Goal: Transaction & Acquisition: Purchase product/service

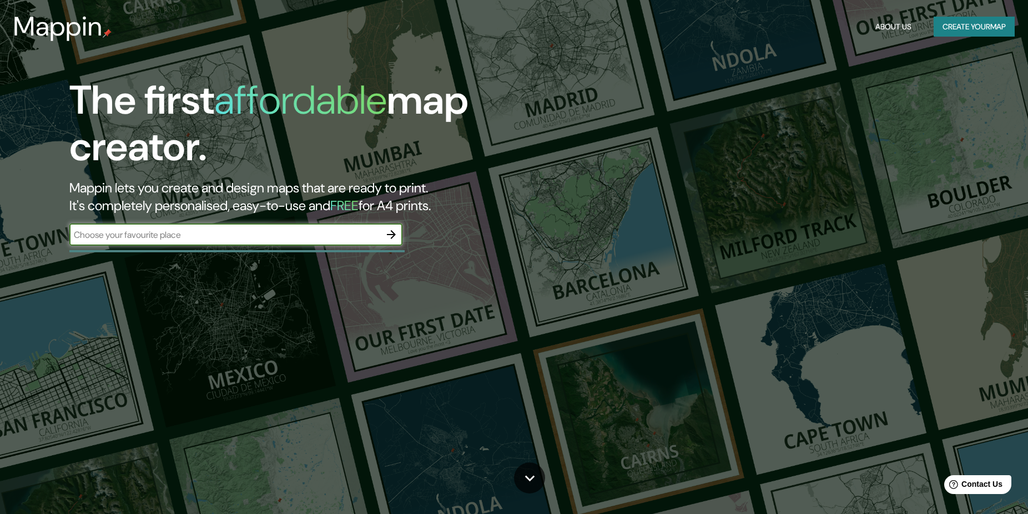
click at [284, 231] on input "text" at bounding box center [224, 235] width 311 height 13
type input "elche"
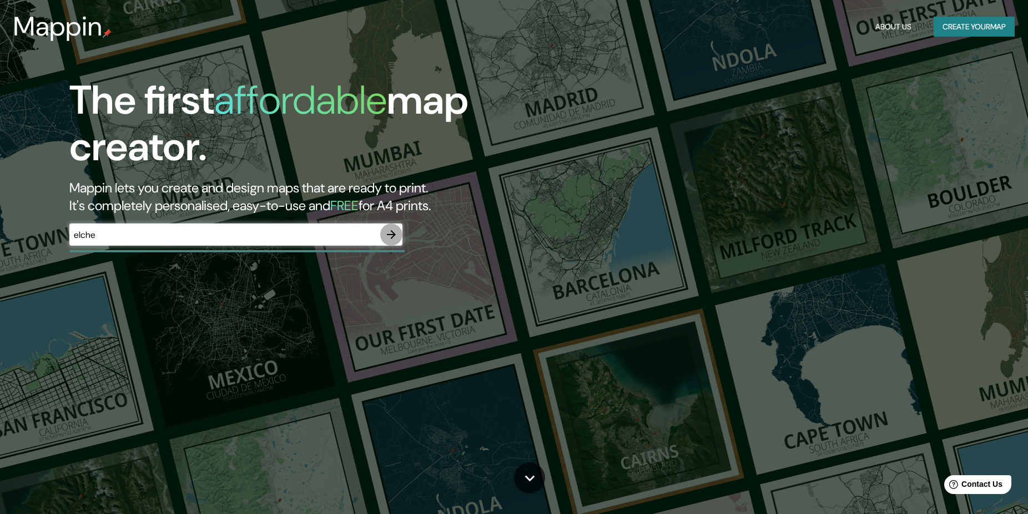
click at [394, 234] on icon "button" at bounding box center [391, 234] width 9 height 9
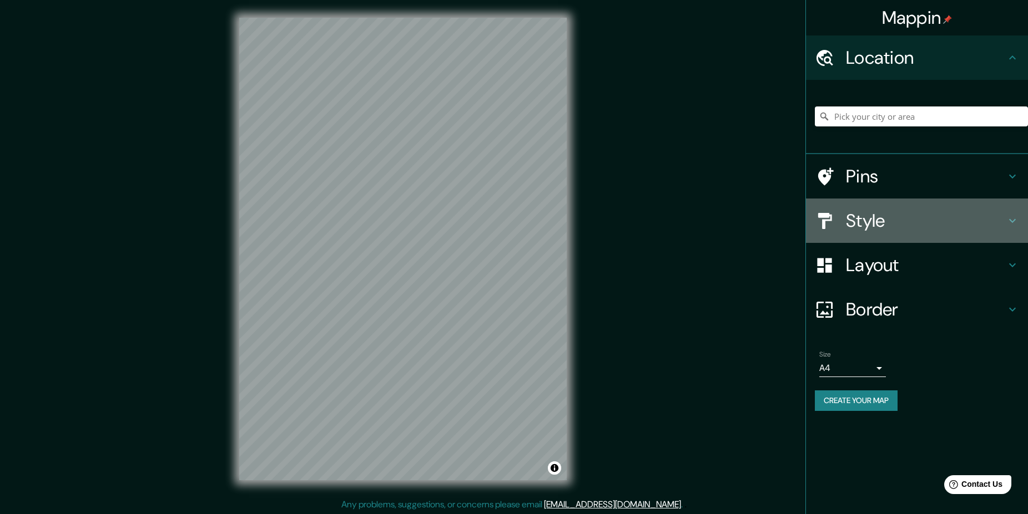
click at [1013, 218] on icon at bounding box center [1012, 220] width 13 height 13
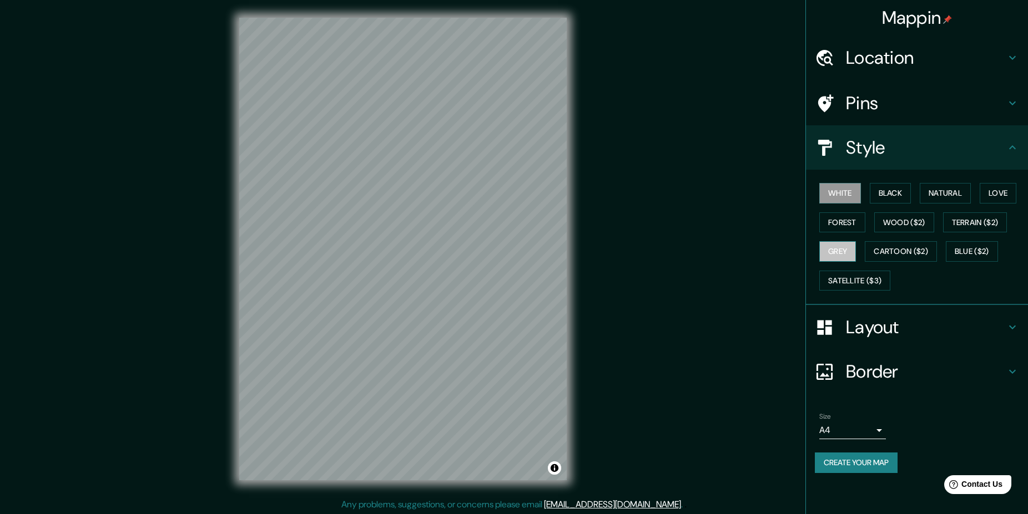
click at [839, 252] on button "Grey" at bounding box center [837, 251] width 37 height 21
click at [889, 254] on button "Cartoon ($2)" at bounding box center [901, 251] width 72 height 21
click at [579, 278] on div "© Mapbox © OpenStreetMap Improve this map" at bounding box center [402, 249] width 363 height 498
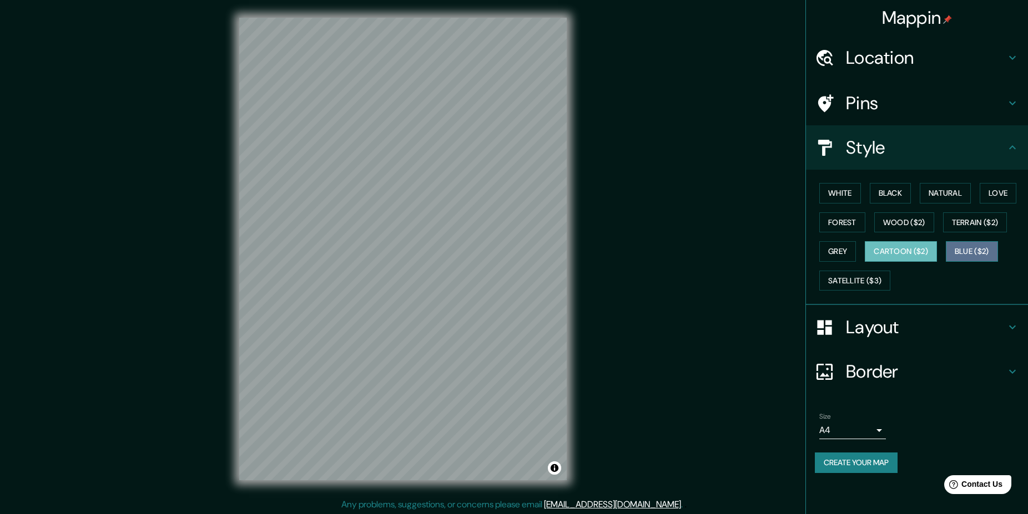
click at [971, 253] on button "Blue ($2)" at bounding box center [972, 251] width 52 height 21
click at [977, 224] on button "Terrain ($2)" at bounding box center [975, 223] width 64 height 21
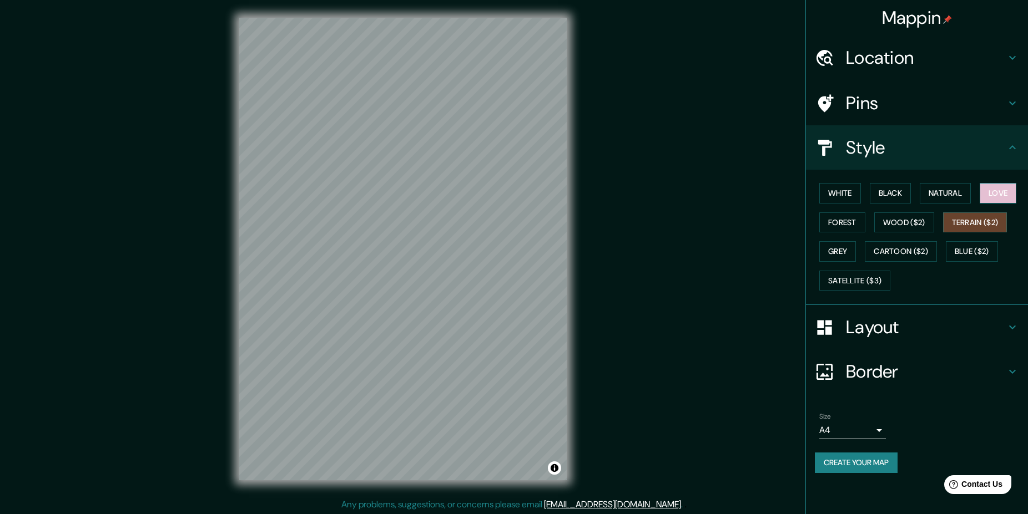
click at [1009, 195] on button "Love" at bounding box center [998, 193] width 37 height 21
click at [956, 195] on button "Natural" at bounding box center [945, 193] width 51 height 21
click at [891, 196] on button "Black" at bounding box center [891, 193] width 42 height 21
click at [841, 197] on button "White" at bounding box center [840, 193] width 42 height 21
click at [842, 223] on button "Forest" at bounding box center [842, 223] width 46 height 21
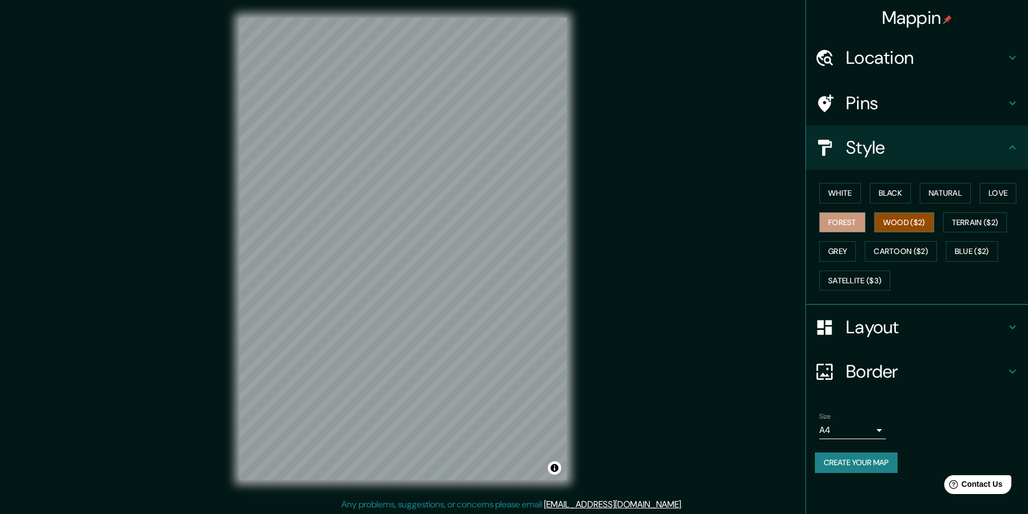
click at [899, 217] on button "Wood ($2)" at bounding box center [904, 223] width 60 height 21
click at [970, 225] on button "Terrain ($2)" at bounding box center [975, 223] width 64 height 21
click at [836, 253] on button "Grey" at bounding box center [837, 251] width 37 height 21
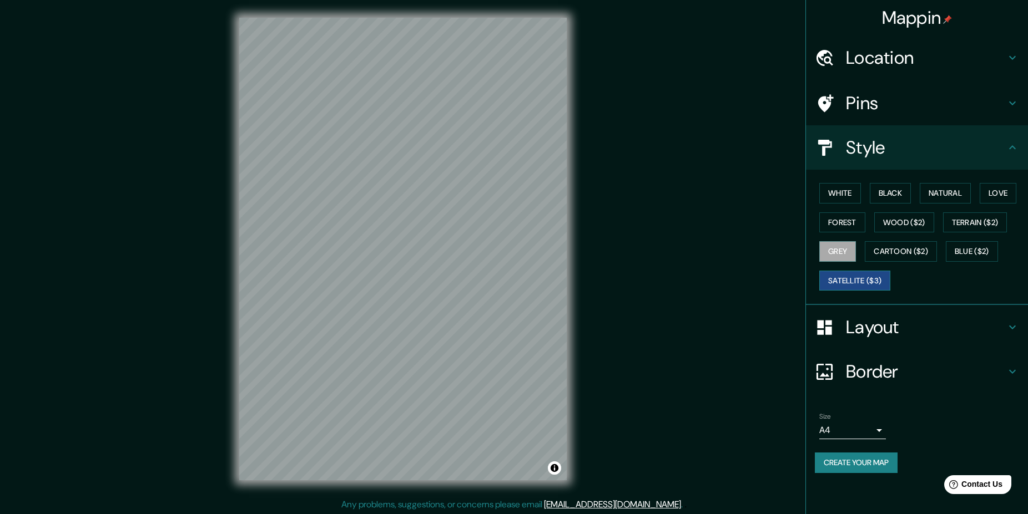
click at [855, 280] on button "Satellite ($3)" at bounding box center [854, 281] width 71 height 21
click at [586, 158] on div "Mappin Location Pins Style White Black Natural Love Forest Wood ($2) Terrain ($…" at bounding box center [514, 258] width 1028 height 516
click at [918, 253] on button "Cartoon ($2)" at bounding box center [901, 251] width 72 height 21
click at [831, 282] on button "Satellite ($3)" at bounding box center [854, 281] width 71 height 21
click at [894, 254] on button "Cartoon ($2)" at bounding box center [901, 251] width 72 height 21
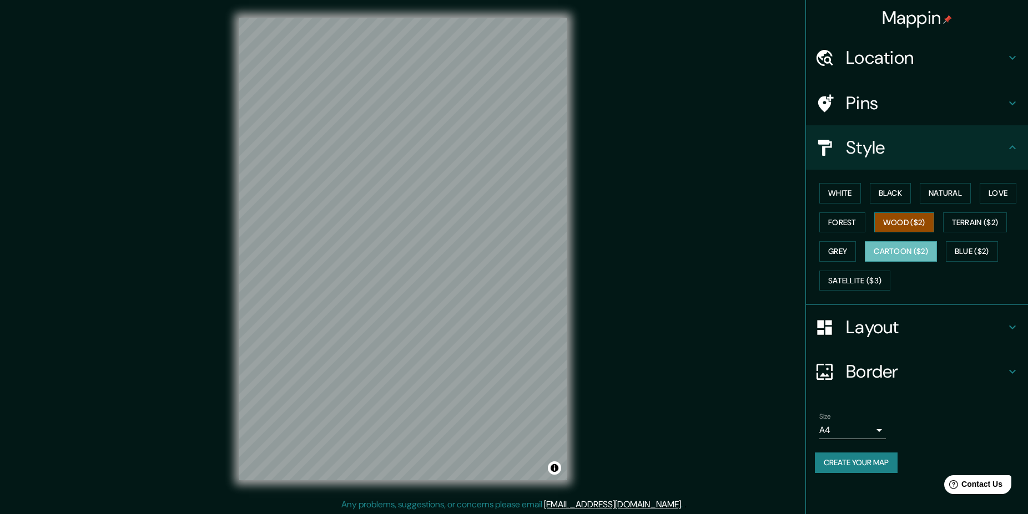
click at [909, 220] on button "Wood ($2)" at bounding box center [904, 223] width 60 height 21
click at [579, 254] on div "© Mapbox © OpenStreetMap Improve this map" at bounding box center [402, 249] width 363 height 498
click at [567, 241] on div "© Mapbox © OpenStreetMap Improve this map" at bounding box center [402, 249] width 363 height 498
click at [845, 191] on button "White" at bounding box center [840, 193] width 42 height 21
